Goal: Task Accomplishment & Management: Complete application form

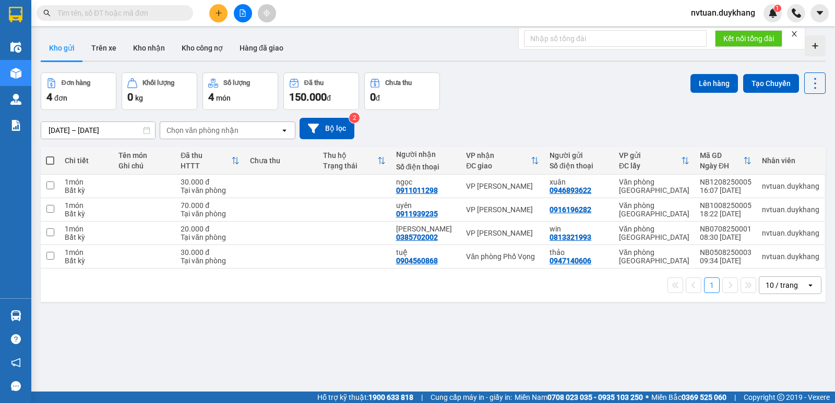
click at [217, 15] on icon "plus" at bounding box center [218, 12] width 7 height 7
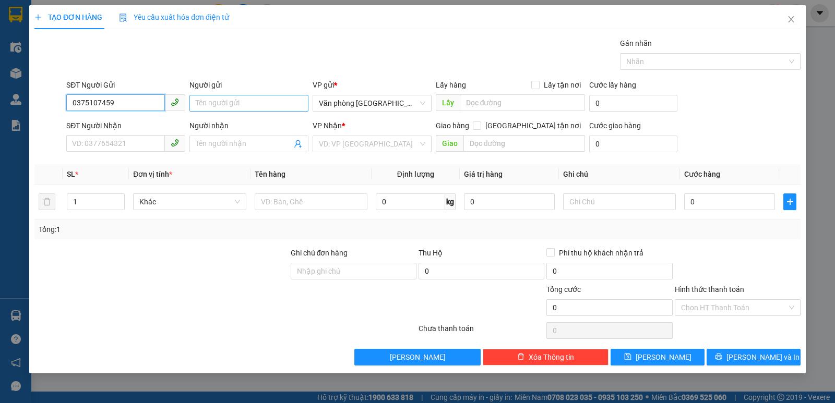
type input "0375107459"
click at [223, 101] on input "Người gửi" at bounding box center [248, 103] width 119 height 17
type input "d"
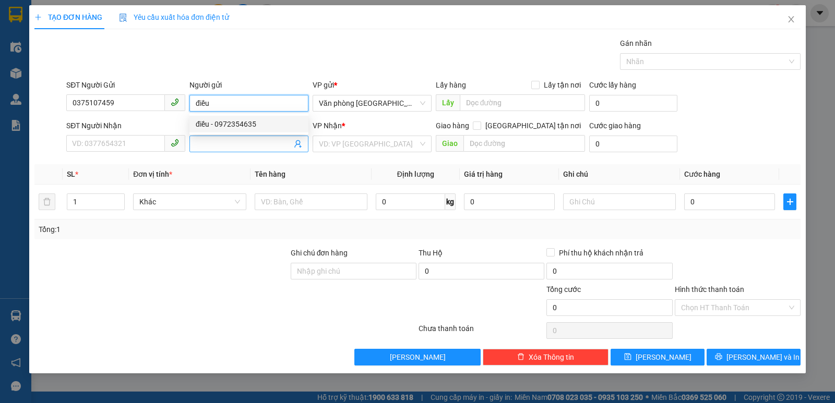
type input "điều"
click at [242, 142] on input "Người nhận" at bounding box center [244, 143] width 96 height 11
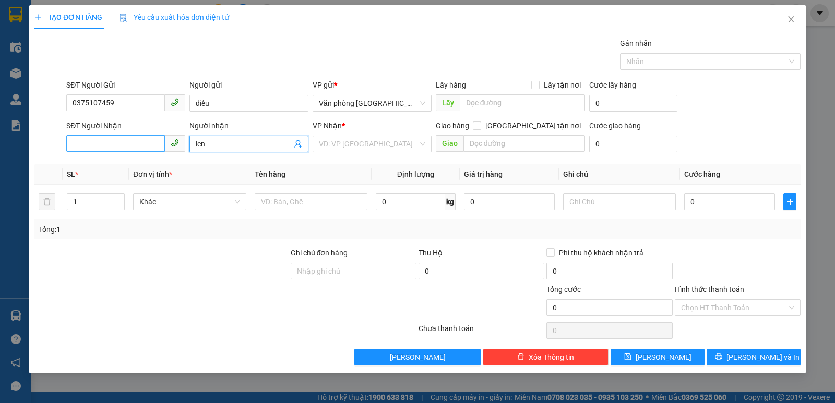
type input "len"
click at [132, 145] on input "SĐT Người Nhận" at bounding box center [115, 143] width 99 height 17
type input "0918769299"
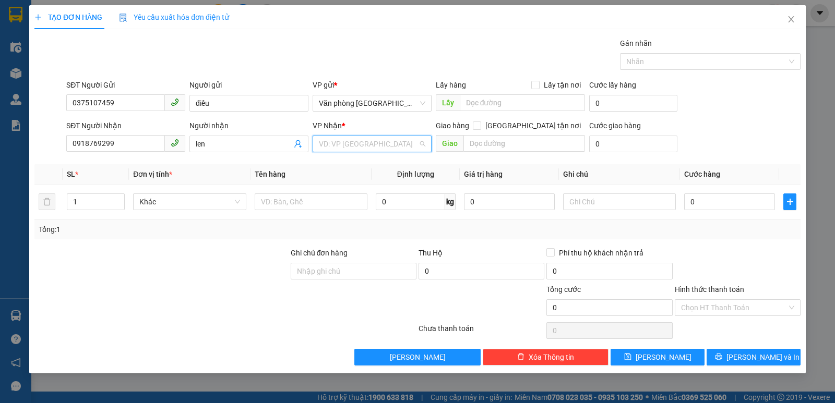
click at [372, 145] on input "search" at bounding box center [368, 144] width 99 height 16
type input "vọng"
click at [372, 161] on div "Văn phòng Phố Vọng" at bounding box center [372, 164] width 106 height 11
click at [727, 198] on input "0" at bounding box center [729, 202] width 91 height 17
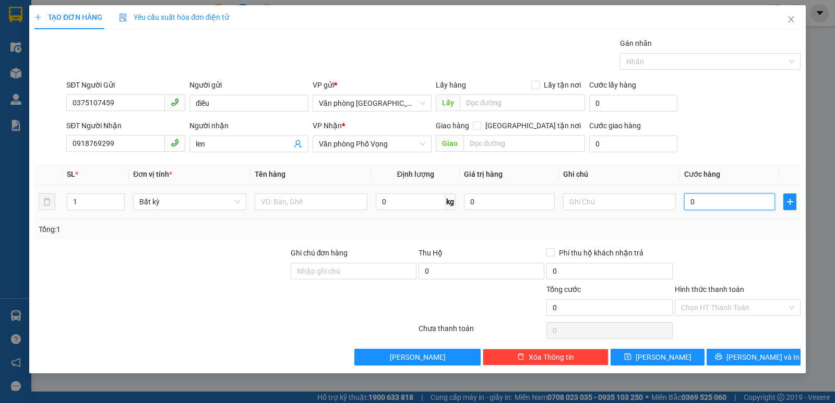
type input "3"
type input "30"
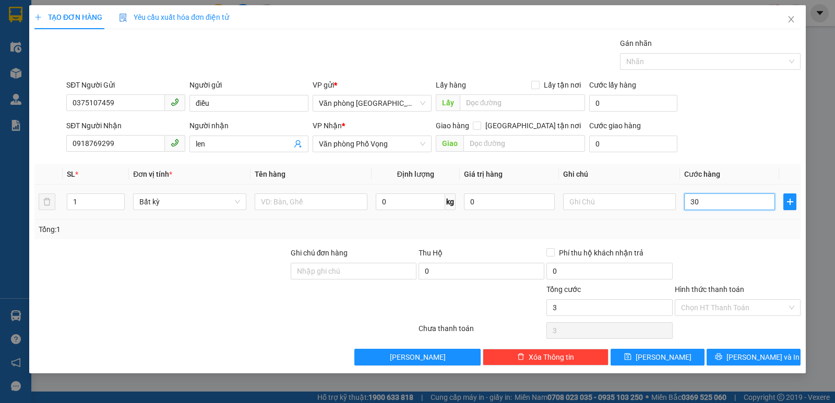
type input "30"
type input "300"
type input "3.000"
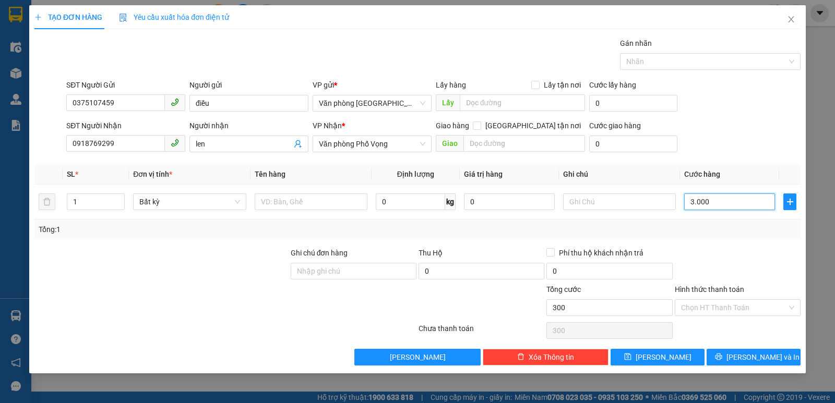
type input "3.000"
type input "30.000"
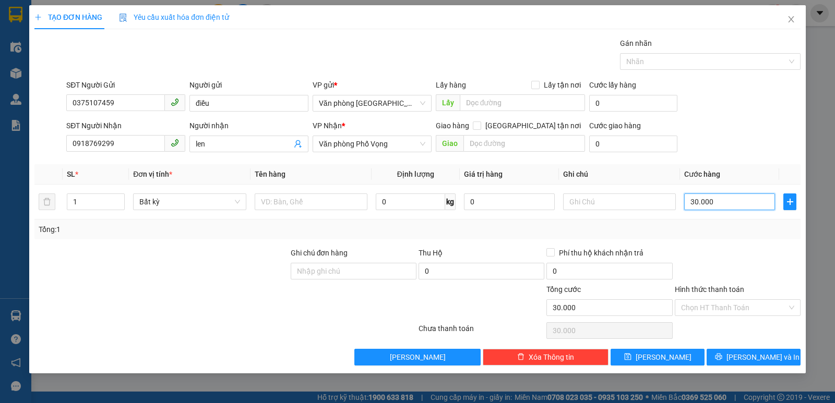
type input "30.000"
click at [741, 346] on div "Transit Pickup Surcharge Ids Transit Deliver Surcharge Ids Transit Deliver Surc…" at bounding box center [417, 202] width 766 height 328
drag, startPoint x: 743, startPoint y: 358, endPoint x: 582, endPoint y: 298, distance: 171.8
click at [743, 358] on button "[PERSON_NAME] và In" at bounding box center [754, 357] width 94 height 17
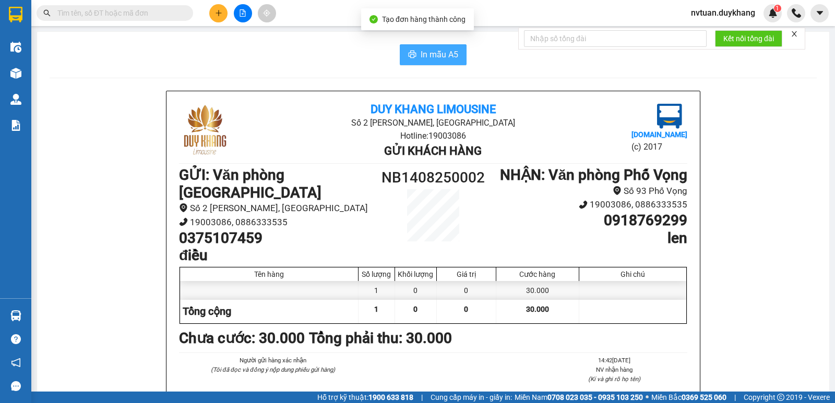
click at [431, 62] on button "In mẫu A5" at bounding box center [433, 54] width 67 height 21
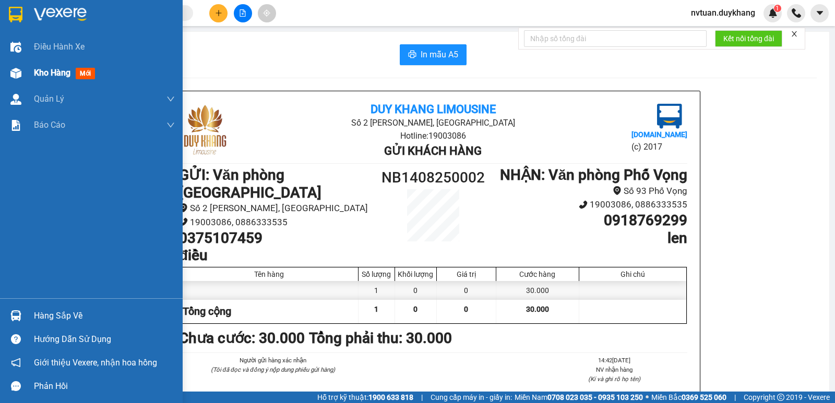
click at [44, 68] on span "Kho hàng" at bounding box center [52, 73] width 37 height 10
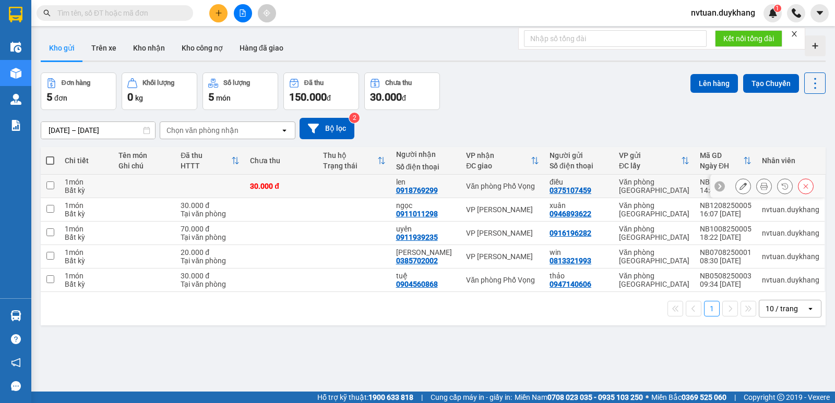
click at [50, 188] on input "checkbox" at bounding box center [50, 186] width 8 height 8
checkbox input "true"
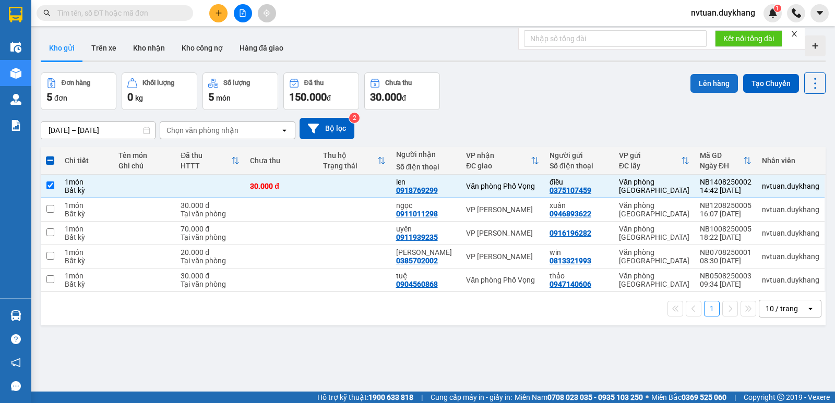
click at [711, 86] on button "Lên hàng" at bounding box center [714, 83] width 47 height 19
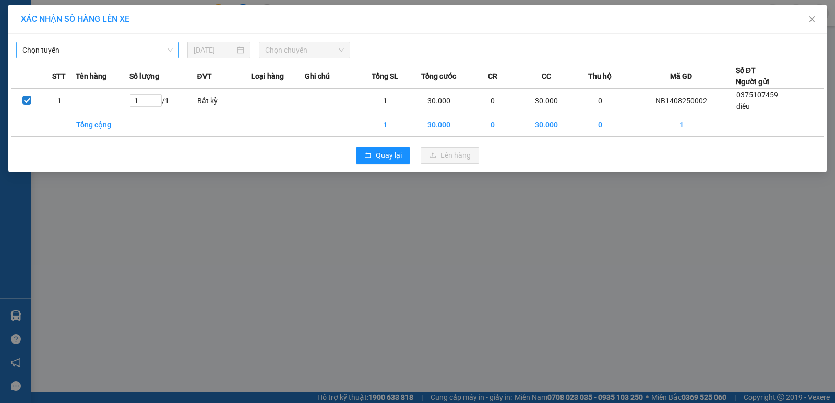
click at [97, 52] on span "Chọn tuyến" at bounding box center [97, 50] width 150 height 16
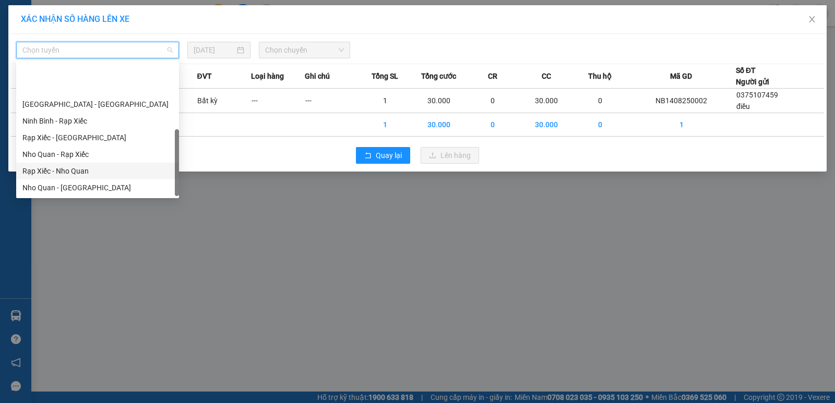
scroll to position [50, 0]
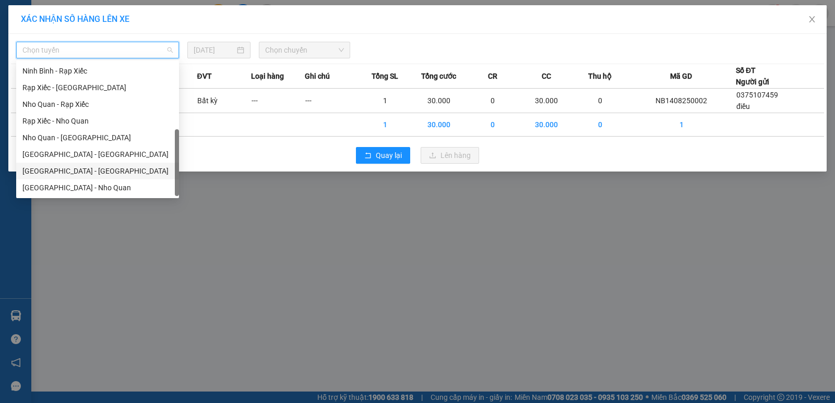
click at [72, 171] on div "[GEOGRAPHIC_DATA] - [GEOGRAPHIC_DATA]" at bounding box center [97, 170] width 150 height 11
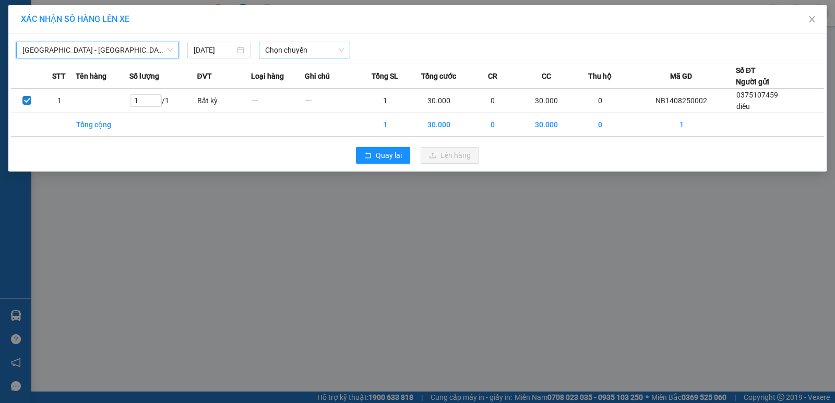
click at [307, 49] on span "Chọn chuyến" at bounding box center [304, 50] width 79 height 16
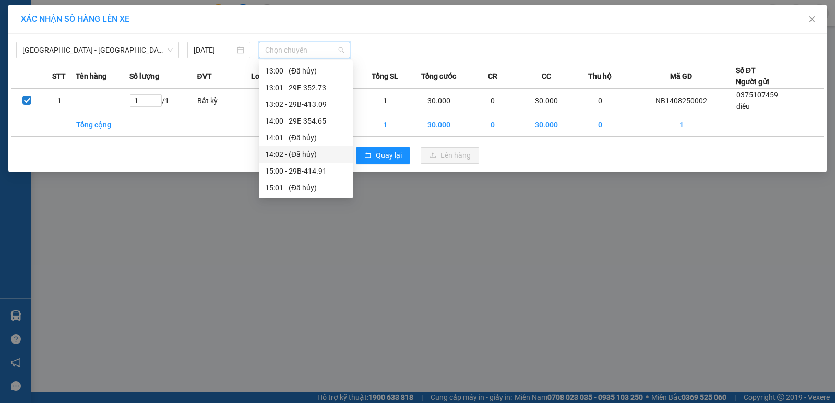
scroll to position [470, 0]
click at [294, 119] on div "15:00 - 29B-414.91" at bounding box center [305, 118] width 81 height 11
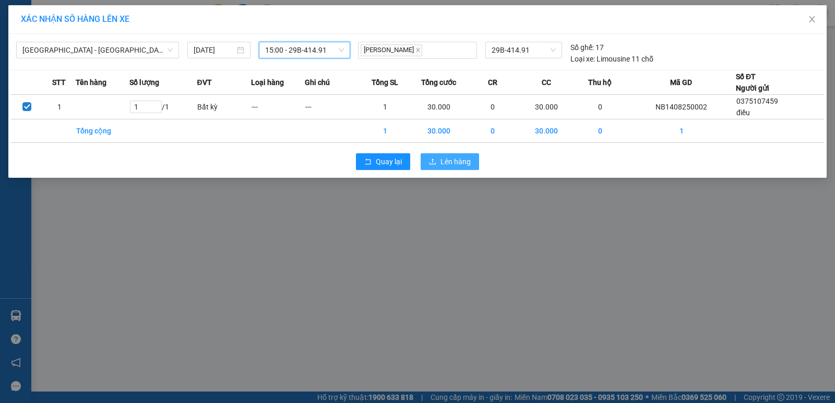
click at [451, 166] on span "Lên hàng" at bounding box center [456, 161] width 30 height 11
